Goal: Task Accomplishment & Management: Use online tool/utility

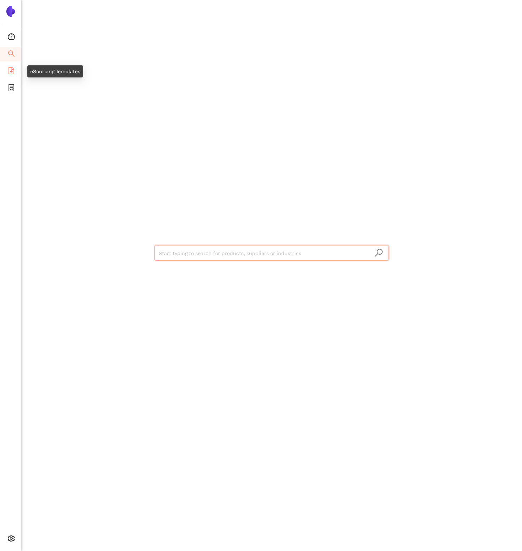
click at [9, 74] on span "file-add" at bounding box center [11, 72] width 7 height 14
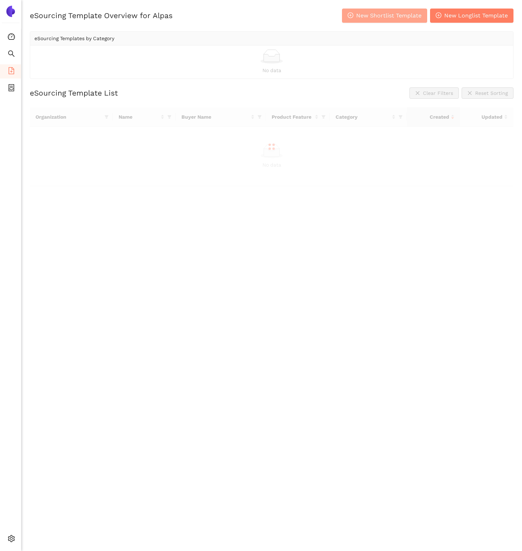
click at [369, 11] on span "New Shortlist Template" at bounding box center [388, 15] width 65 height 9
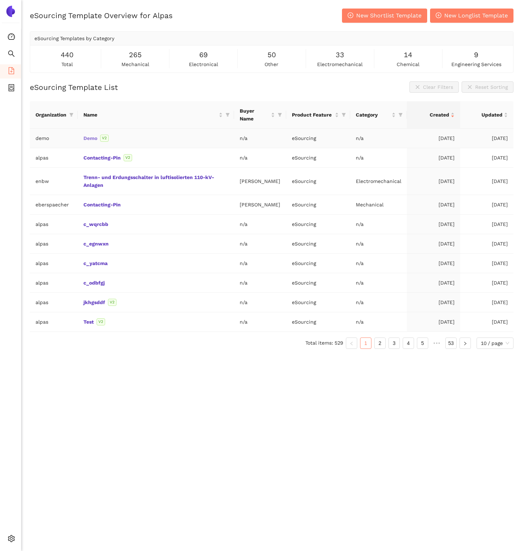
click at [0, 0] on link "Demo" at bounding box center [0, 0] width 0 height 0
